Goal: Information Seeking & Learning: Learn about a topic

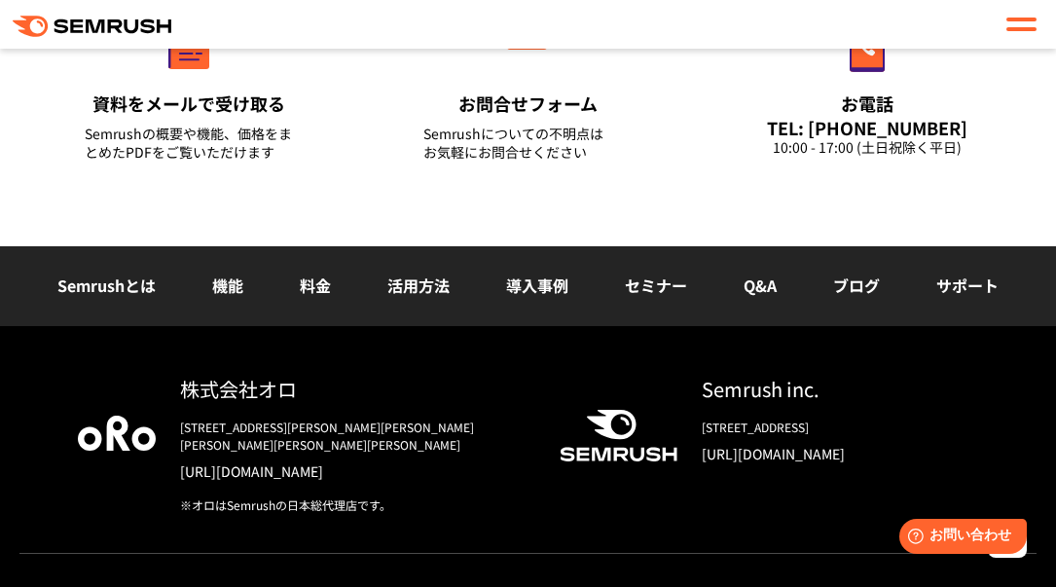
scroll to position [7780, 0]
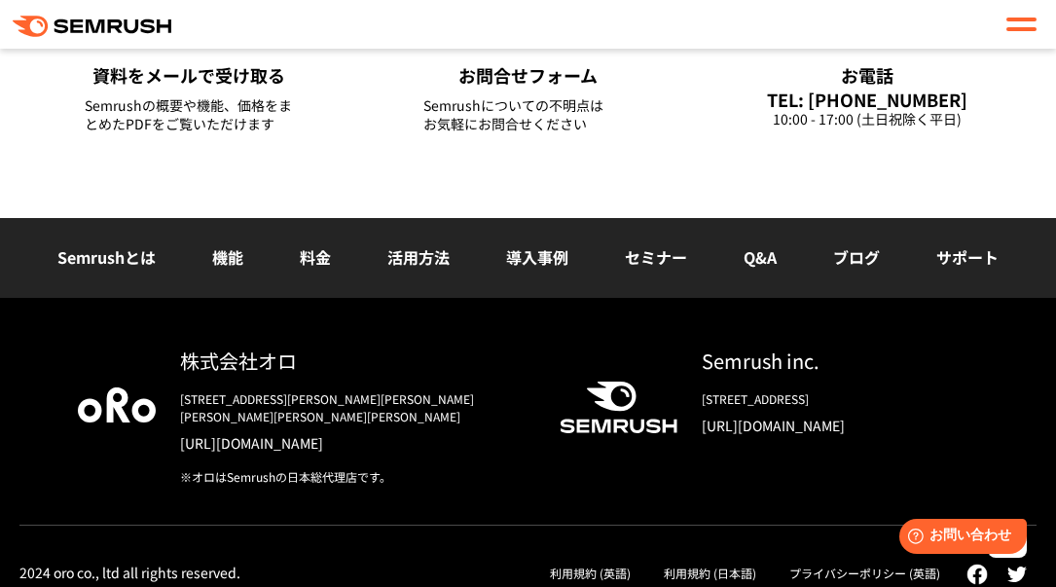
click at [846, 564] on link "プライバシーポリシー (英語)" at bounding box center [864, 572] width 151 height 17
click at [981, 554] on html "Help お問い合わせ" at bounding box center [959, 532] width 152 height 43
click at [978, 567] on img at bounding box center [976, 574] width 21 height 21
drag, startPoint x: 327, startPoint y: 362, endPoint x: 179, endPoint y: 363, distance: 147.9
click at [179, 363] on div "株式会社オロ [STREET_ADDRESS][PERSON_NAME][PERSON_NAME][PERSON_NAME][PERSON_NAME][PER…" at bounding box center [342, 415] width 372 height 139
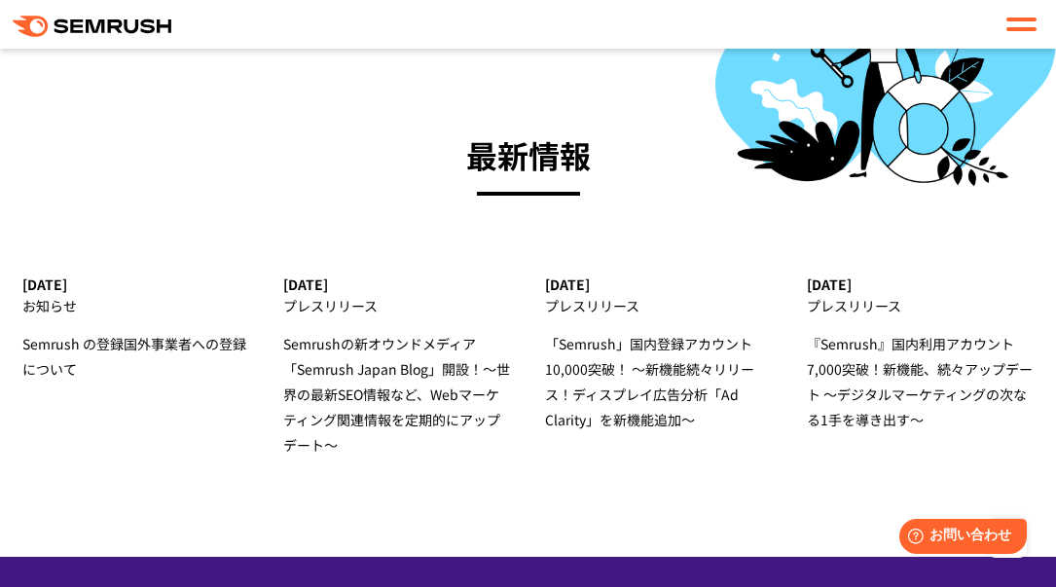
scroll to position [6612, 0]
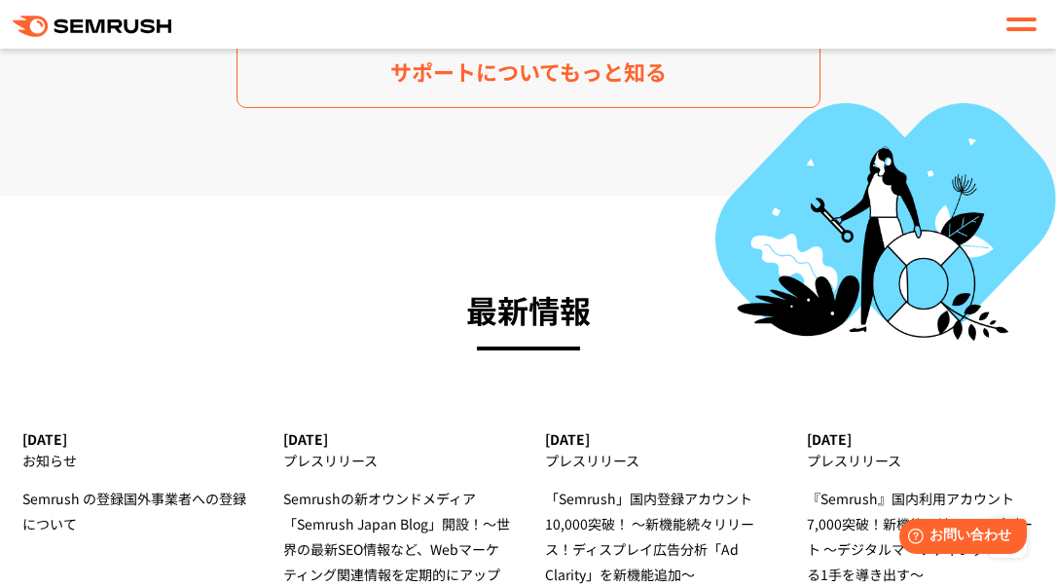
click at [1022, 25] on div at bounding box center [1021, 24] width 30 height 23
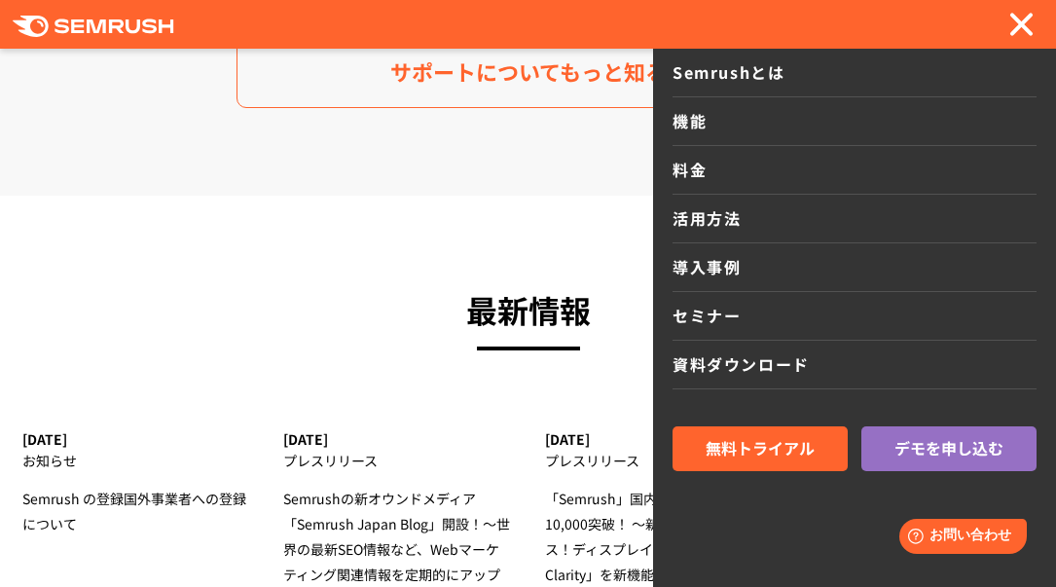
click at [762, 73] on link "Semrushとは" at bounding box center [855, 73] width 364 height 49
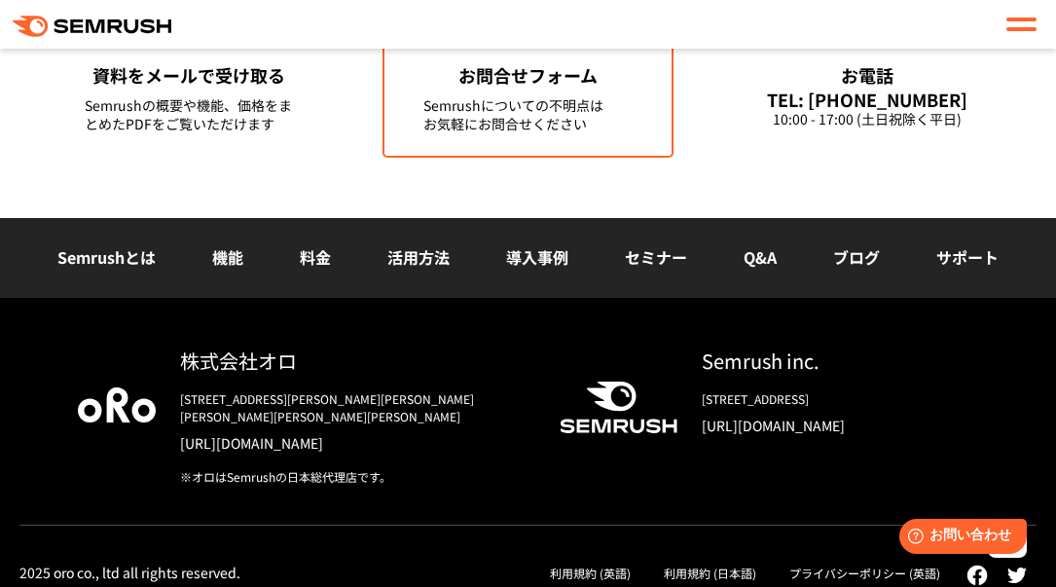
scroll to position [4974, 0]
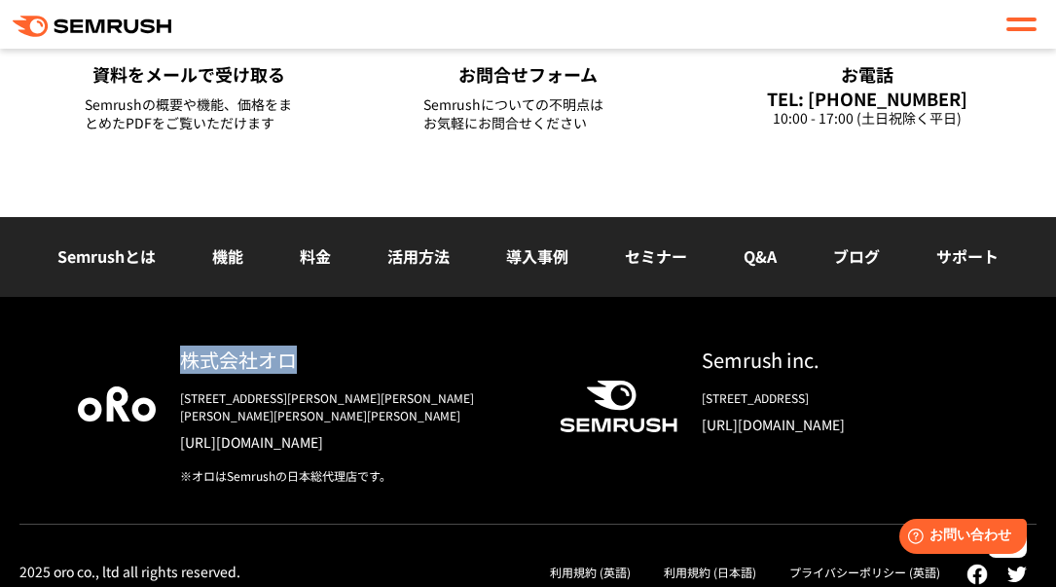
drag, startPoint x: 311, startPoint y: 359, endPoint x: 189, endPoint y: 359, distance: 122.6
click at [189, 359] on div "株式会社オロ" at bounding box center [353, 360] width 347 height 28
copy div "株式会社オロ"
